Goal: Task Accomplishment & Management: Manage account settings

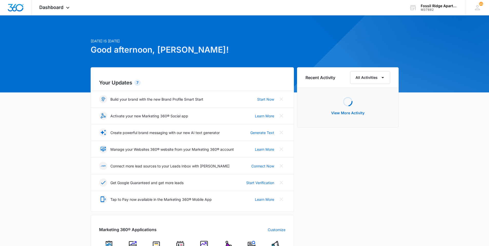
click at [178, 243] on img at bounding box center [180, 245] width 8 height 8
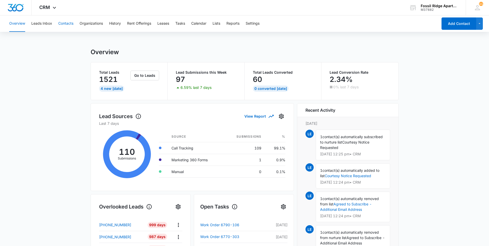
click at [66, 24] on button "Contacts" at bounding box center [65, 23] width 15 height 16
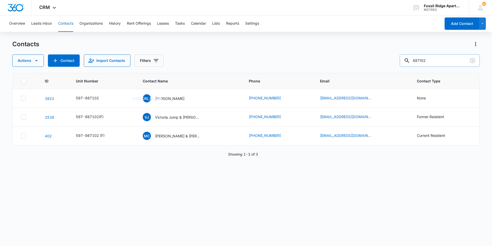
drag, startPoint x: 436, startPoint y: 62, endPoint x: 412, endPoint y: 64, distance: 24.2
click at [412, 64] on div "887102" at bounding box center [440, 60] width 80 height 12
type input "825203"
click at [104, 98] on icon "Unit Number - 597-825203 - Select to Edit Field" at bounding box center [105, 98] width 5 height 5
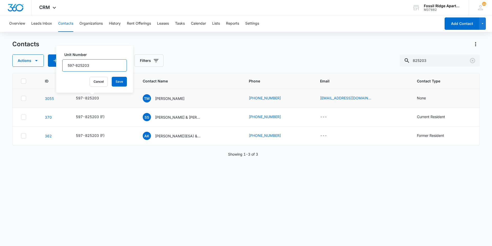
click at [93, 64] on input "597-825203" at bounding box center [94, 65] width 65 height 12
type input "597-825203 (F)"
click at [112, 82] on button "Save" at bounding box center [119, 82] width 15 height 10
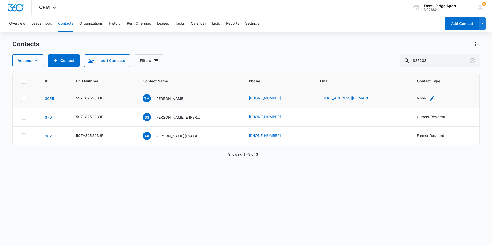
click at [420, 98] on div "None" at bounding box center [421, 97] width 9 height 5
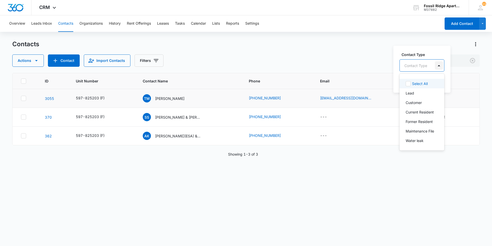
click at [439, 66] on div at bounding box center [439, 65] width 8 height 8
click at [418, 122] on p "Former Resident" at bounding box center [419, 121] width 27 height 5
click at [441, 65] on div "Former Resident" at bounding box center [424, 65] width 49 height 12
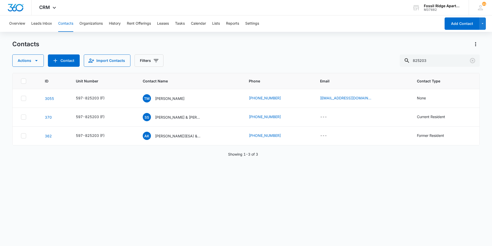
click at [367, 65] on div "Actions Contact Import Contacts Filters 825203" at bounding box center [246, 60] width 468 height 12
click at [417, 98] on div "None" at bounding box center [421, 97] width 9 height 5
click at [447, 83] on button "Save" at bounding box center [444, 82] width 15 height 10
click at [167, 99] on p "[PERSON_NAME]" at bounding box center [169, 98] width 29 height 5
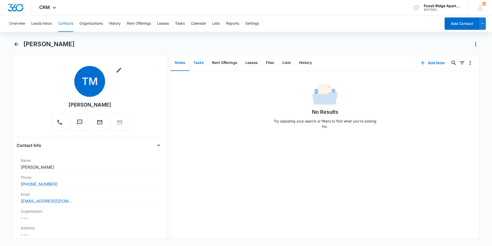
drag, startPoint x: 196, startPoint y: 62, endPoint x: 193, endPoint y: 59, distance: 4.2
click at [196, 63] on button "Tasks" at bounding box center [199, 63] width 18 height 16
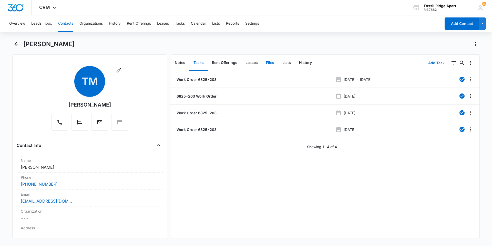
click at [271, 63] on button "Files" at bounding box center [270, 63] width 16 height 16
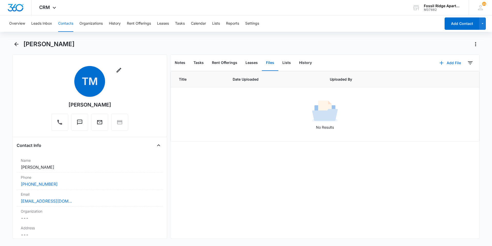
click at [440, 63] on icon "button" at bounding box center [442, 63] width 4 height 4
click at [439, 62] on icon "button" at bounding box center [442, 63] width 6 height 6
click at [439, 63] on icon "button" at bounding box center [442, 63] width 6 height 6
click at [434, 80] on div "Upload Files" at bounding box center [443, 79] width 21 height 4
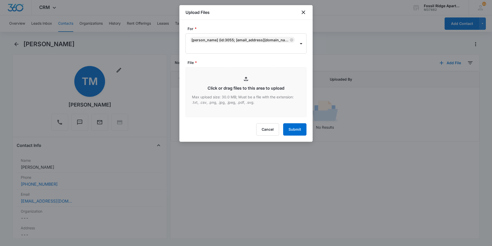
type input "C:\fakepath\Xerox Scan_10072025152118.pdf"
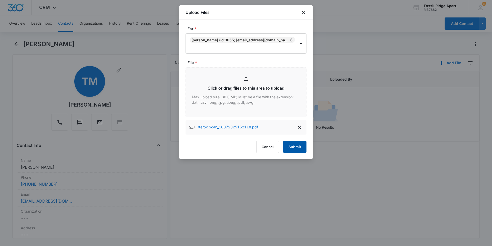
click at [297, 151] on button "Submit" at bounding box center [294, 147] width 23 height 12
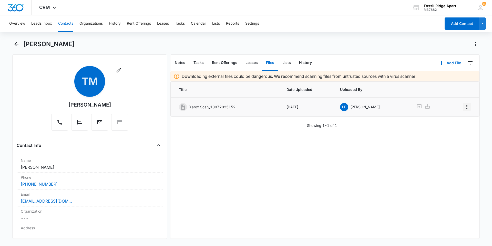
click at [464, 108] on icon "Overflow Menu" at bounding box center [467, 107] width 6 height 6
click at [447, 122] on div "Edit" at bounding box center [449, 121] width 11 height 4
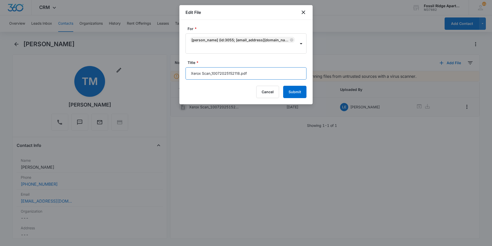
drag, startPoint x: 240, startPoint y: 73, endPoint x: 171, endPoint y: 76, distance: 68.8
click at [171, 76] on body "CRM Apps Reputation Websites Forms CRM Email Social Content Ads Intelligence Fi…" at bounding box center [246, 123] width 492 height 246
type input "Disbursement 597-825203.pdf"
click at [295, 93] on button "Submit" at bounding box center [294, 92] width 23 height 12
